Goal: Transaction & Acquisition: Purchase product/service

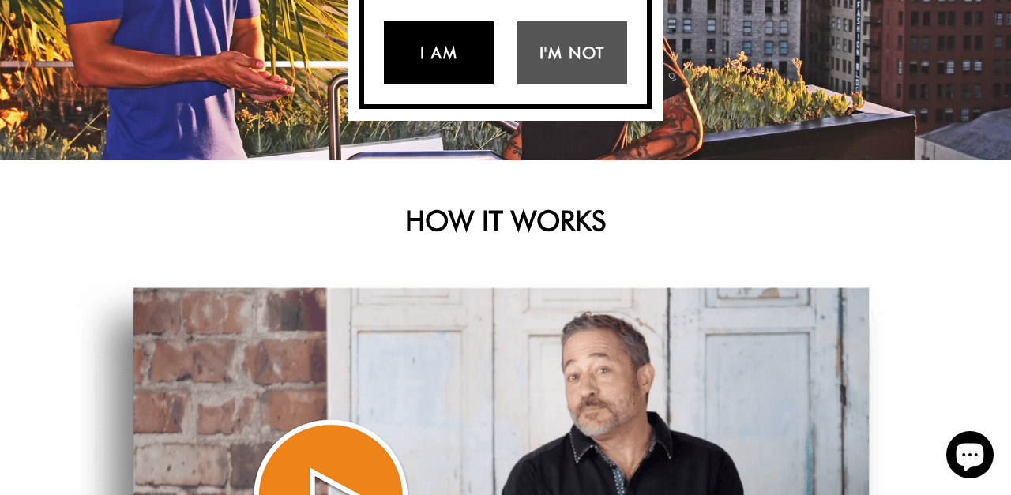
click at [436, 84] on link "I Am" at bounding box center [439, 52] width 110 height 63
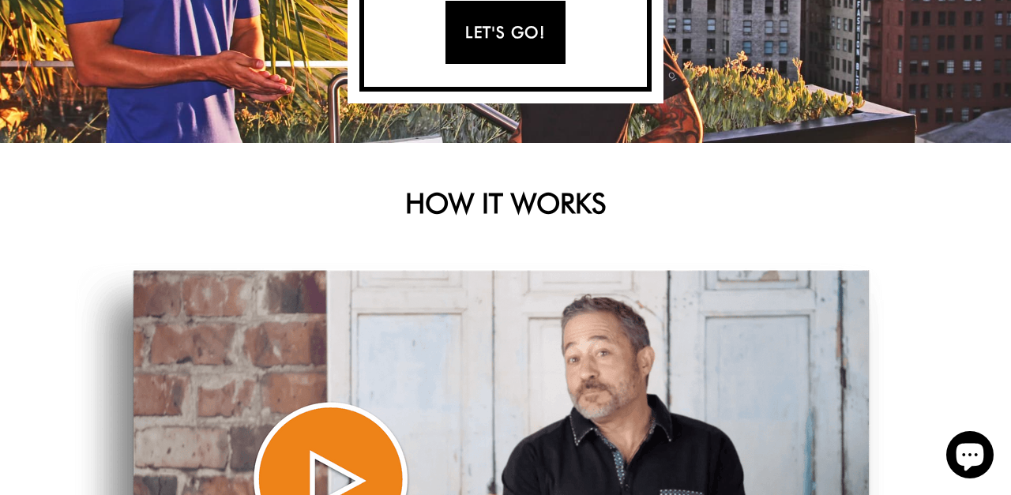
click at [476, 64] on link "Let's Go!" at bounding box center [504, 32] width 119 height 63
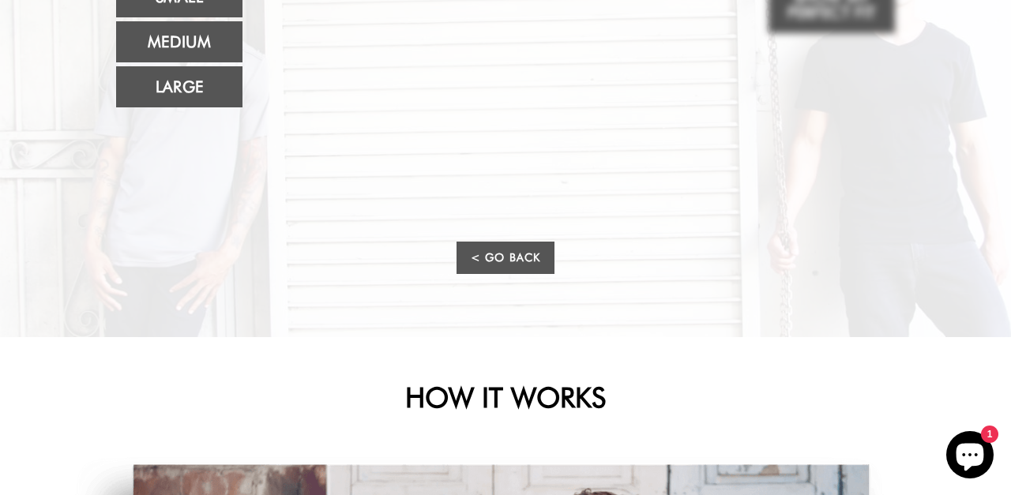
scroll to position [242, 0]
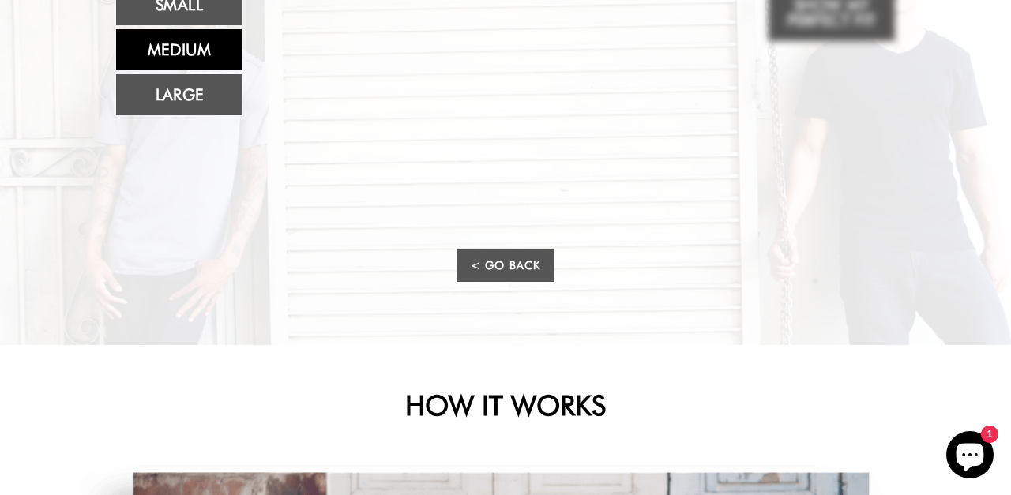
click at [191, 70] on link "Medium" at bounding box center [179, 49] width 126 height 41
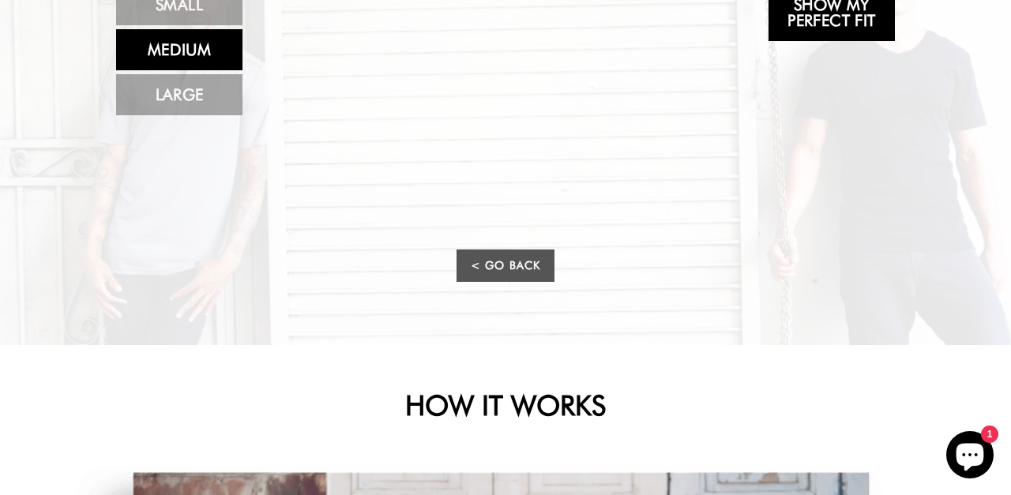
click at [851, 41] on link "Show My Perfect Fit" at bounding box center [831, 12] width 126 height 57
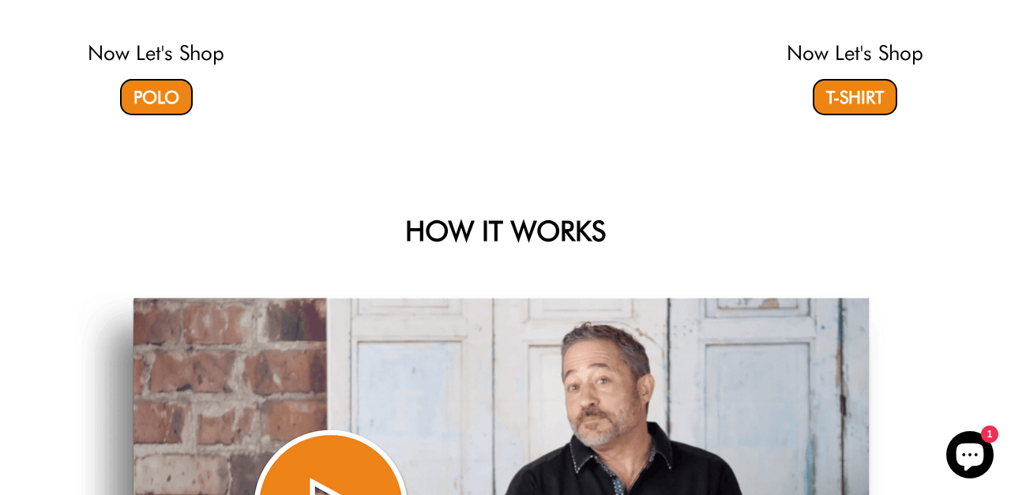
scroll to position [420, 0]
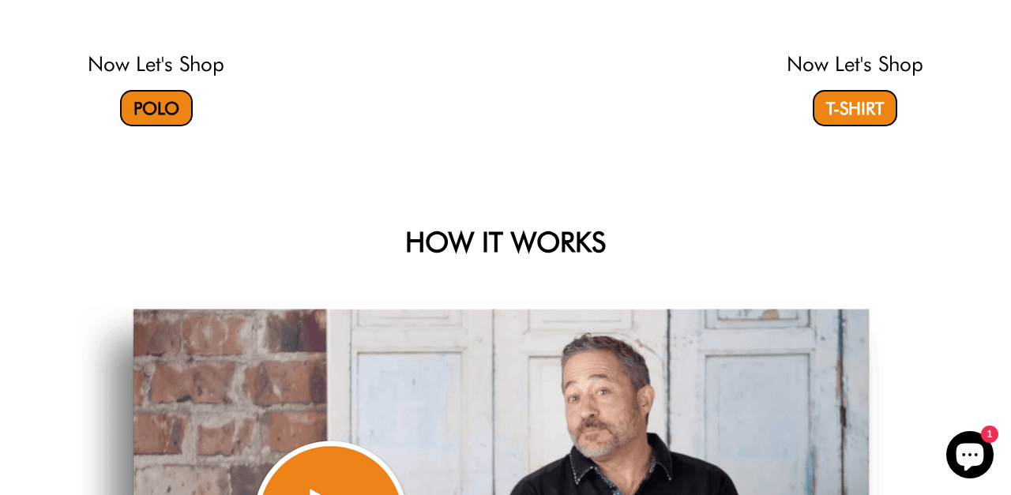
click at [163, 126] on link "Polo" at bounding box center [156, 108] width 73 height 36
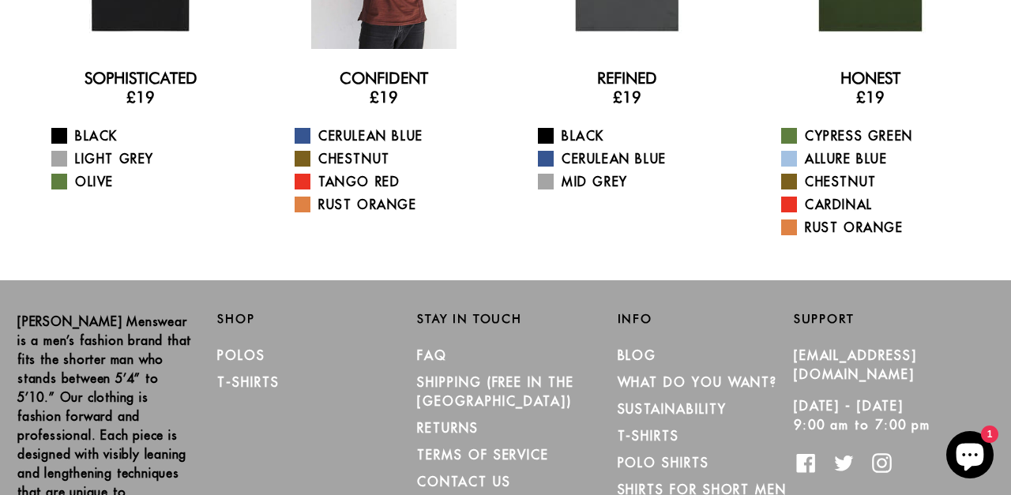
scroll to position [296, 0]
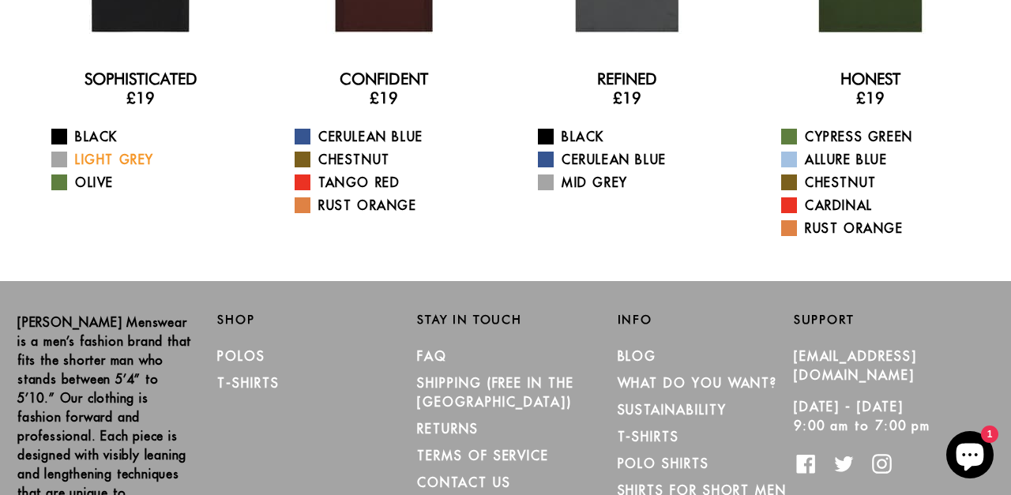
click at [111, 169] on link "Light Grey" at bounding box center [150, 159] width 198 height 19
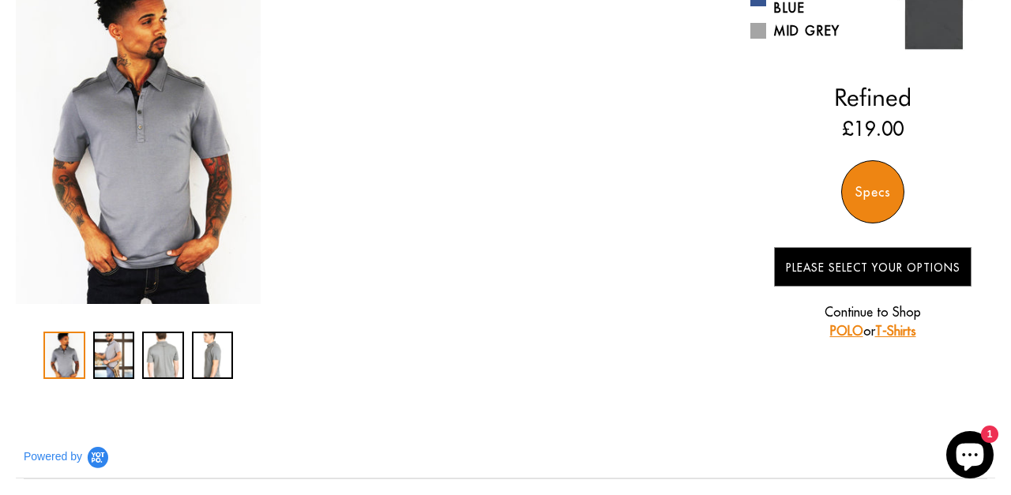
scroll to position [223, 0]
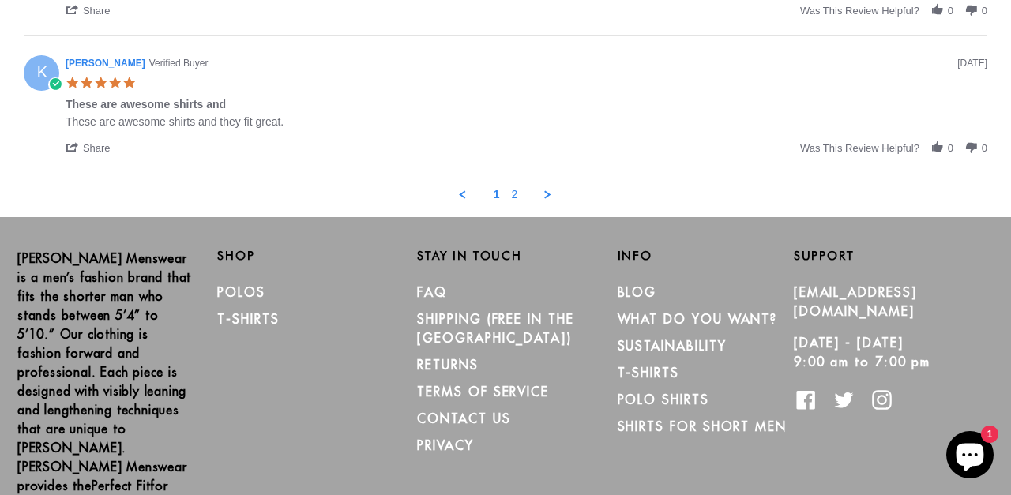
scroll to position [1378, 0]
click at [517, 202] on link "2" at bounding box center [515, 195] width 6 height 14
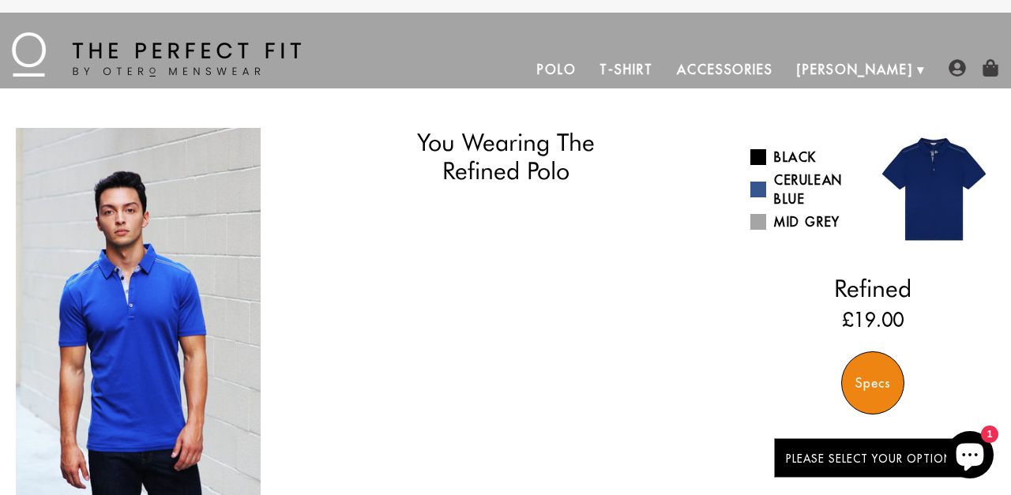
scroll to position [0, 0]
click at [664, 88] on link "T-Shirt" at bounding box center [625, 70] width 77 height 38
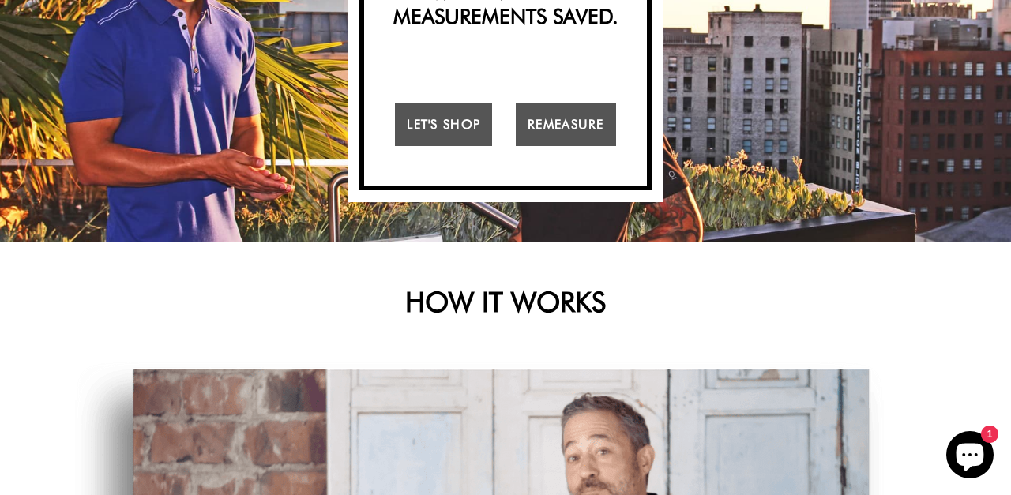
scroll to position [340, 0]
